Goal: Navigation & Orientation: Find specific page/section

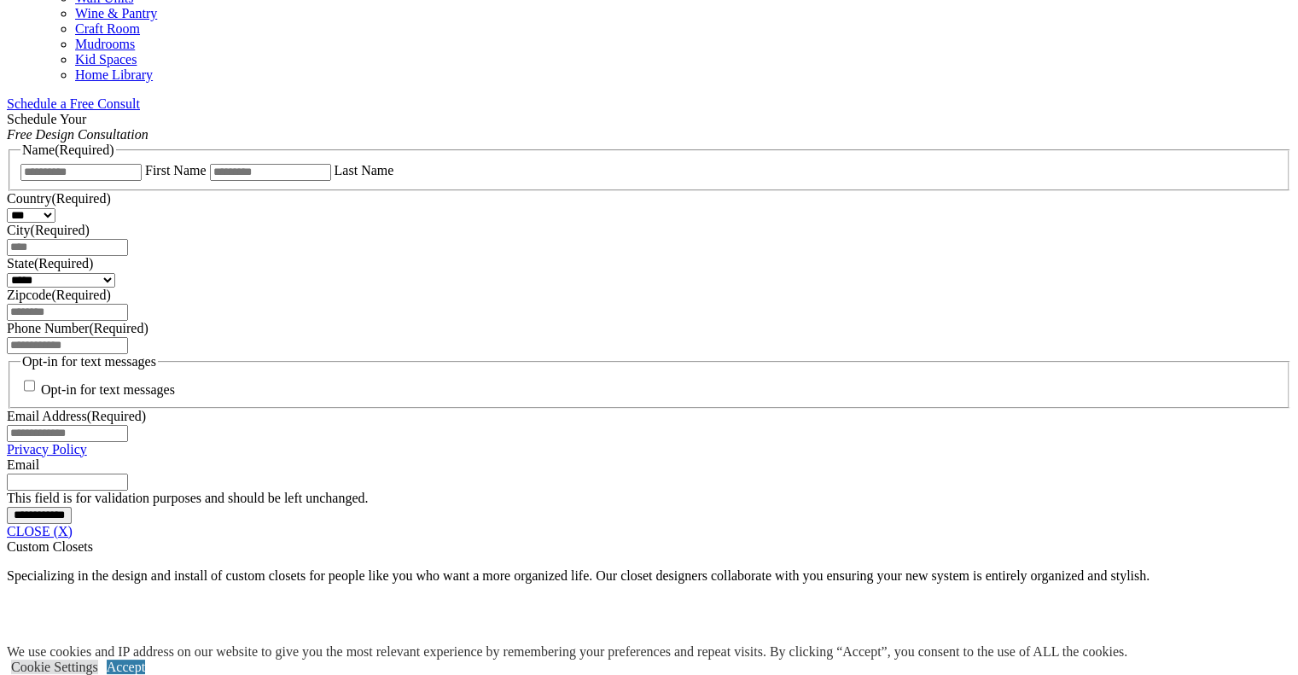
scroll to position [1048, 0]
